Goal: Task Accomplishment & Management: Use online tool/utility

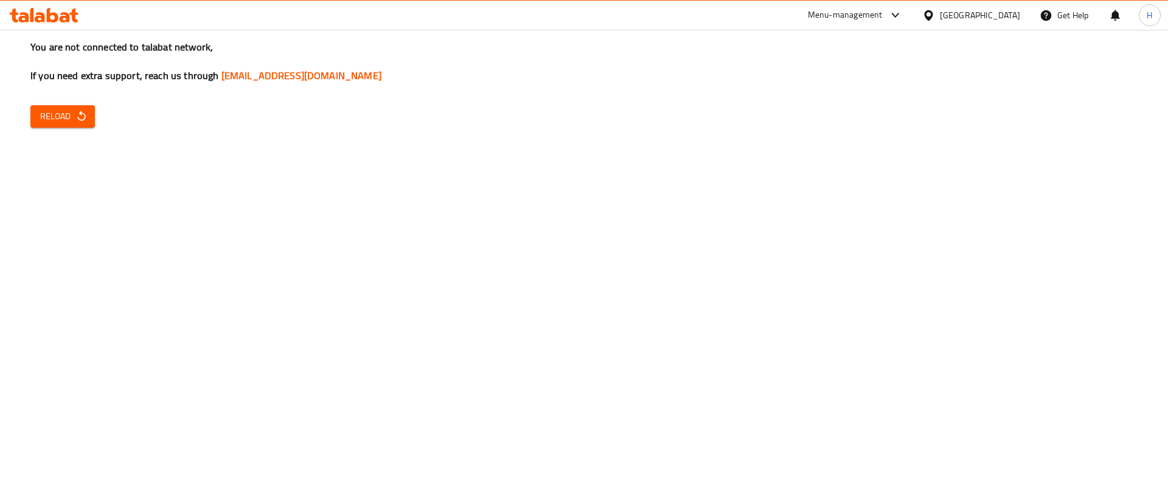
click at [73, 116] on span "Reload" at bounding box center [62, 116] width 45 height 15
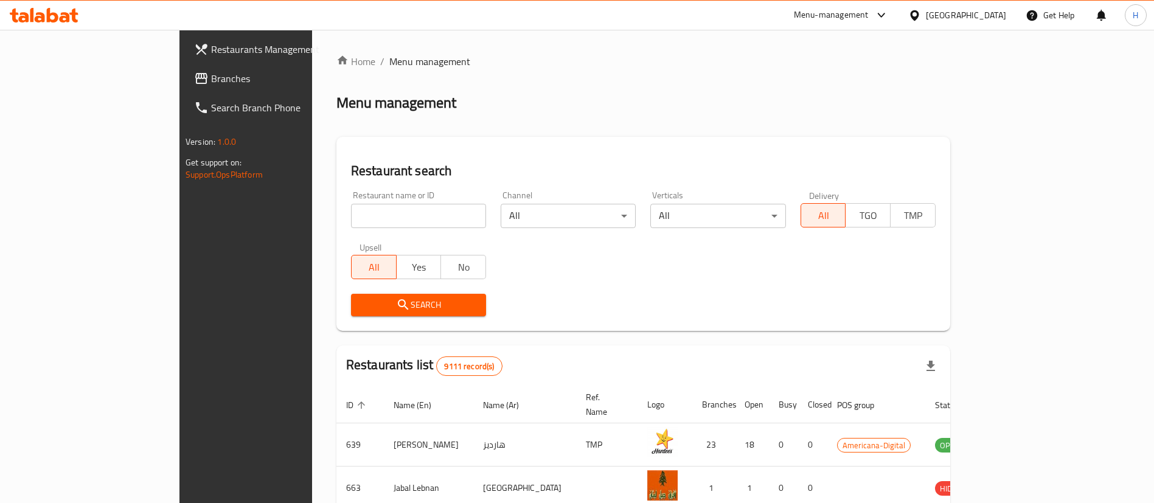
click at [351, 220] on input "search" at bounding box center [418, 216] width 135 height 24
type input "krispy kreme"
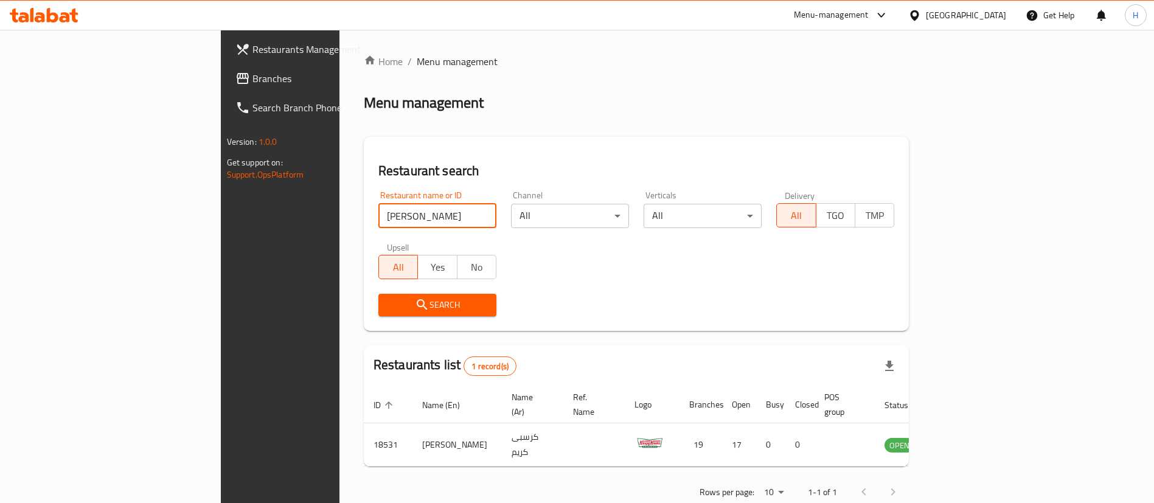
click at [727, 285] on div "Restaurant name or ID krispy kreme Restaurant name or ID Channel All ​ Vertical…" at bounding box center [636, 254] width 531 height 140
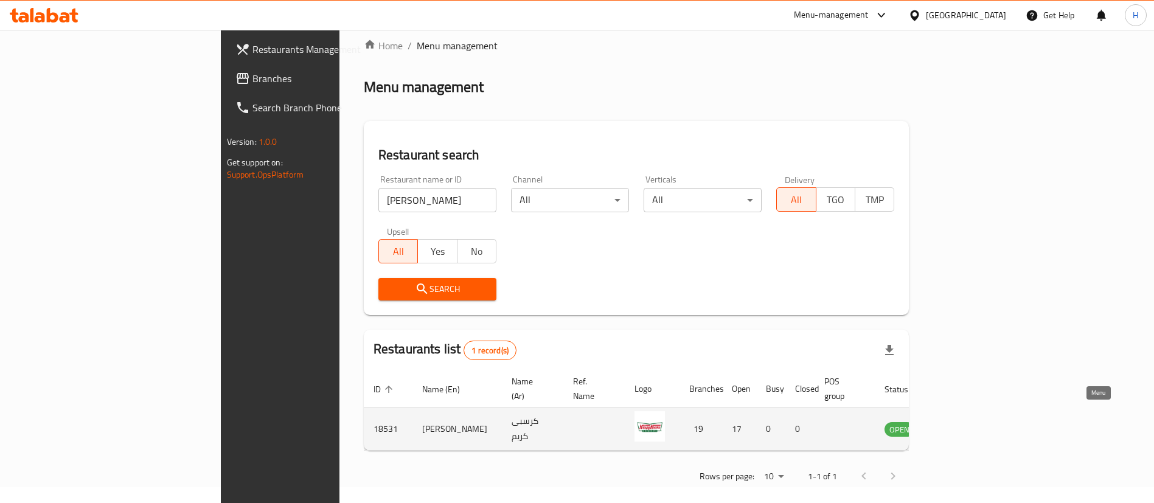
click at [963, 421] on icon "enhanced table" at bounding box center [955, 428] width 15 height 15
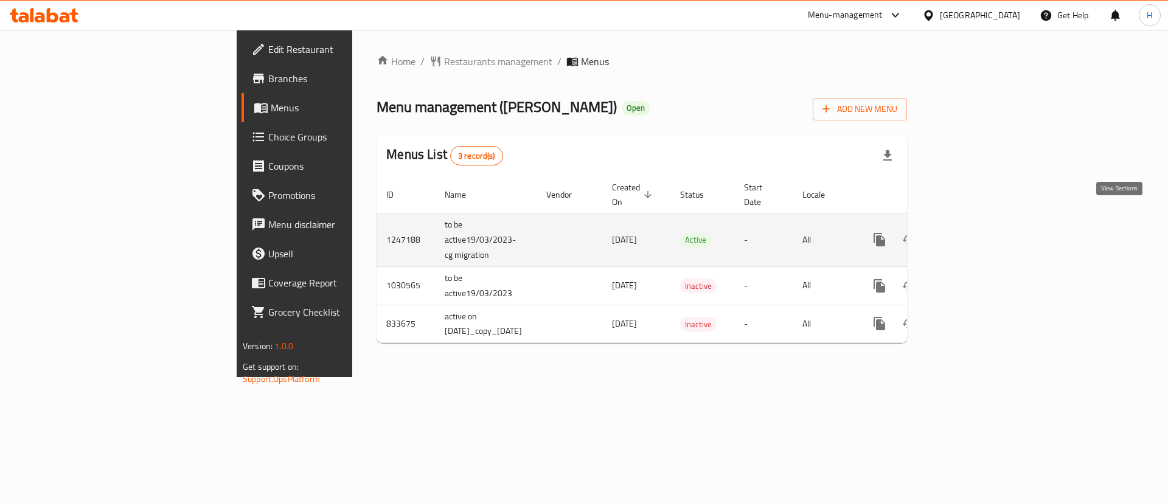
click at [981, 225] on link "enhanced table" at bounding box center [966, 239] width 29 height 29
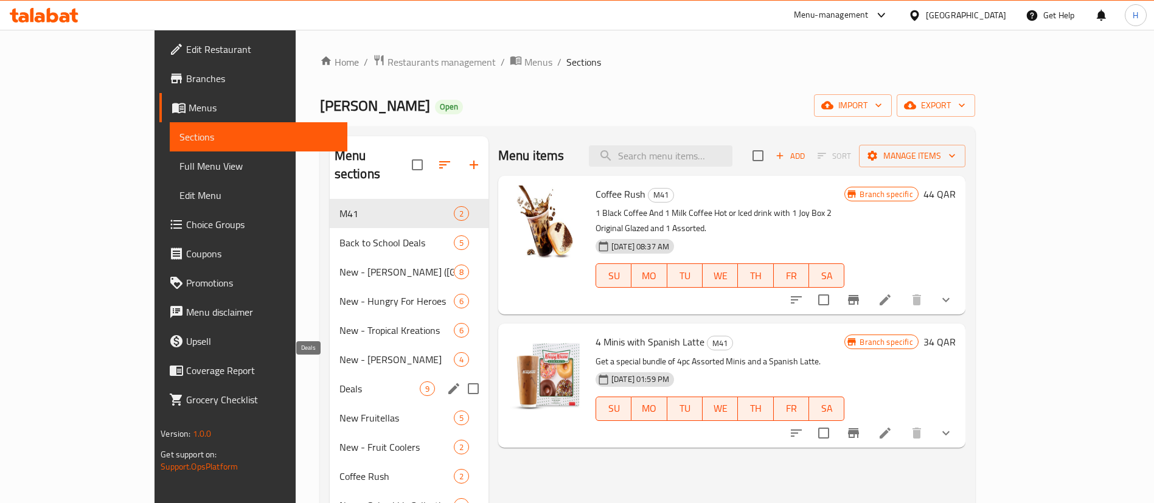
click at [339, 381] on span "Deals" at bounding box center [379, 388] width 80 height 15
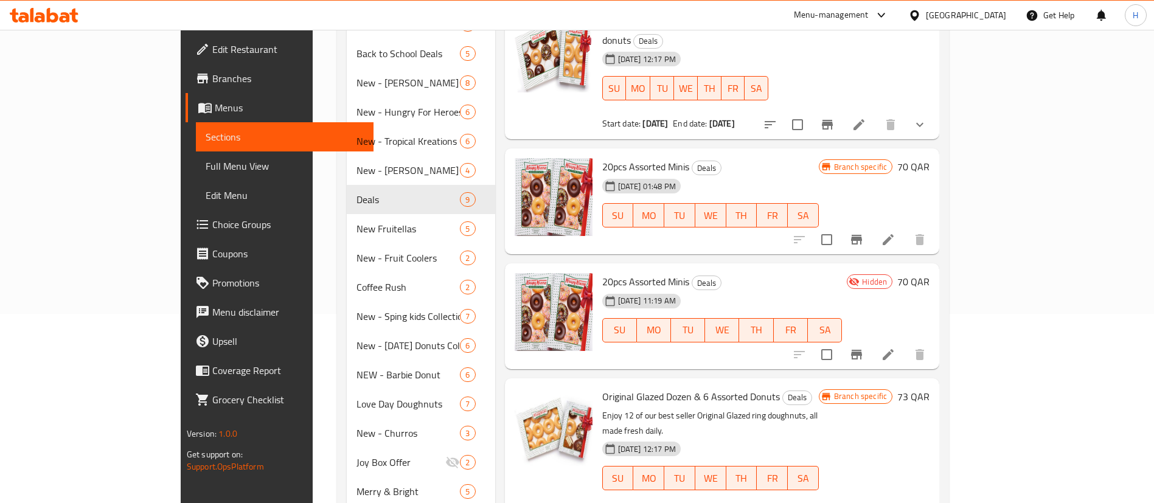
click at [862, 235] on icon "Branch-specific-item" at bounding box center [856, 240] width 11 height 10
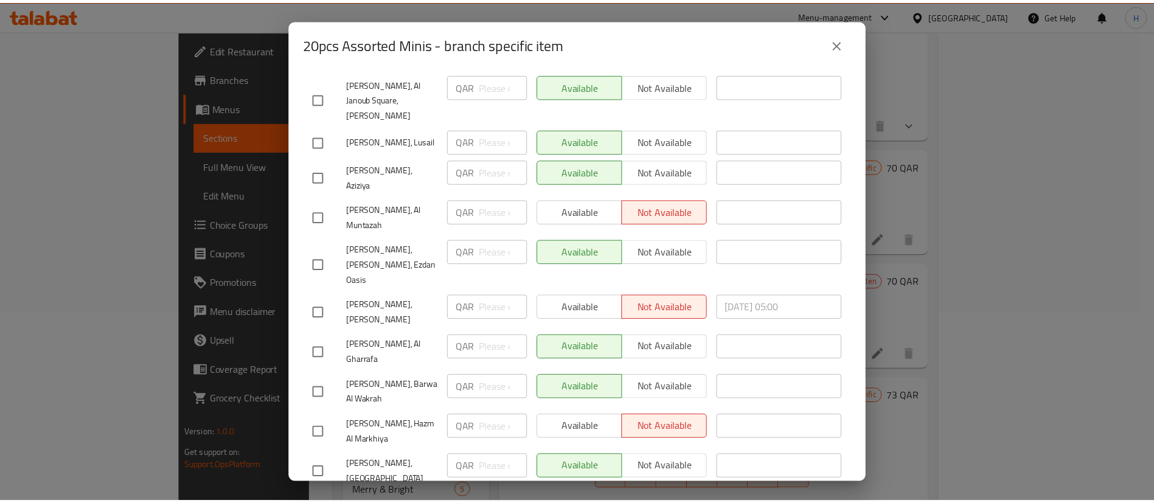
scroll to position [288, 0]
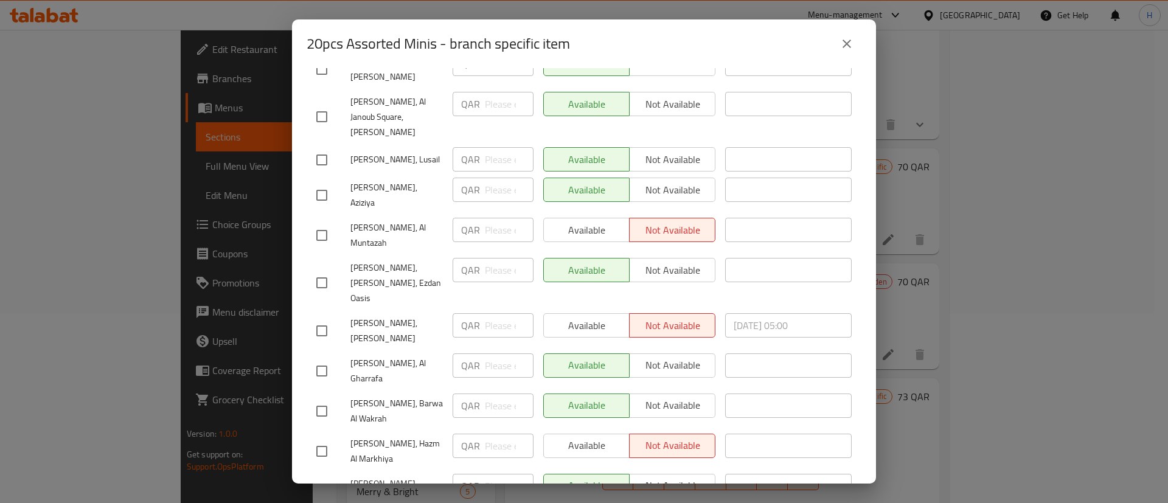
click at [837, 51] on button "close" at bounding box center [846, 43] width 29 height 29
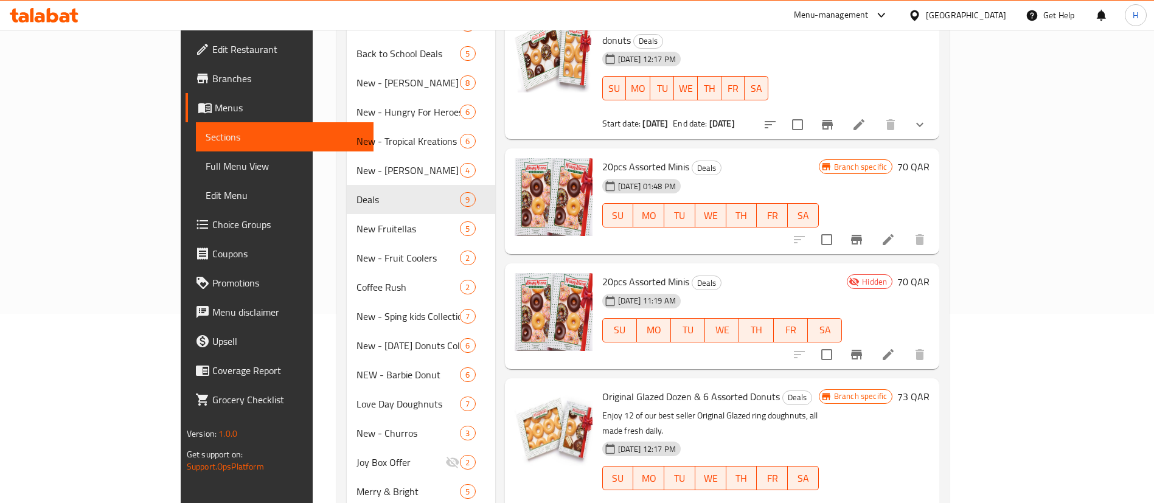
click at [888, 16] on icon at bounding box center [881, 15] width 15 height 15
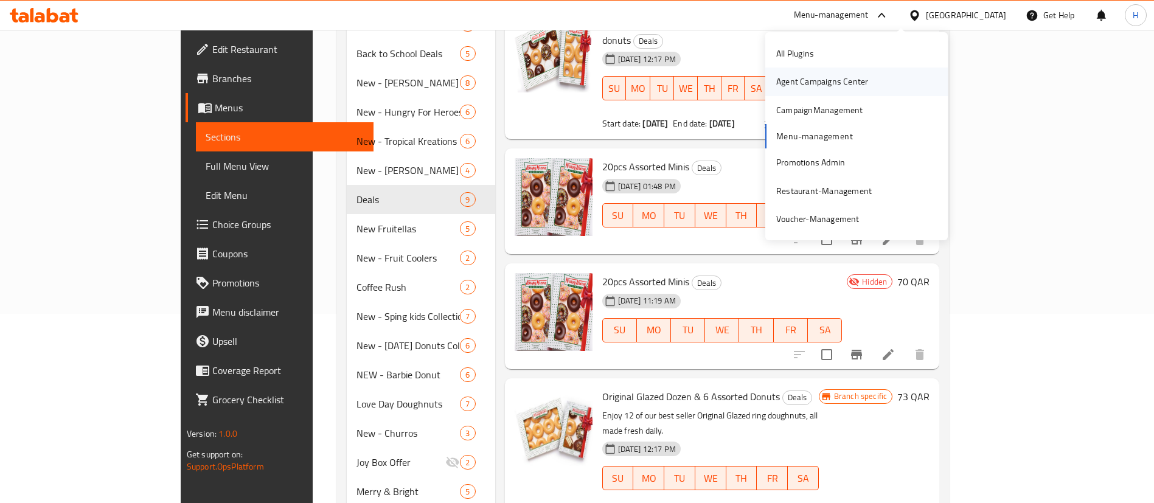
click at [866, 81] on div "Agent Campaigns Center" at bounding box center [822, 81] width 92 height 13
